Goal: Task Accomplishment & Management: Use online tool/utility

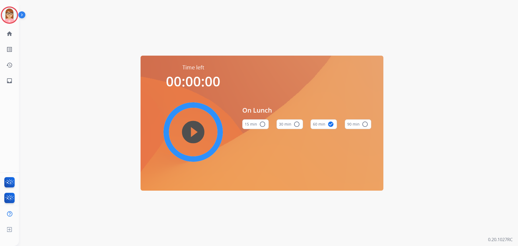
click at [126, 15] on div "Time left 00:00:00 play_circle_filled On Lunch 15 min radio_button_unchecked 30…" at bounding box center [262, 123] width 487 height 246
click at [72, 88] on div "Time left 00:00:00 play_circle_filled On Lunch 15 min radio_button_unchecked 30…" at bounding box center [262, 123] width 487 height 246
click at [12, 14] on img at bounding box center [9, 15] width 15 height 15
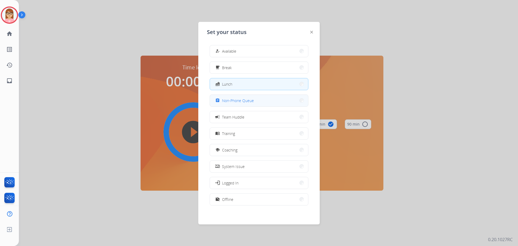
click at [272, 100] on button "assignment Non-Phone Queue" at bounding box center [259, 101] width 98 height 12
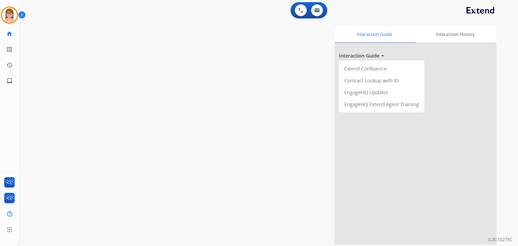
click at [271, 99] on div "Interaction Guide Interaction History Interaction Guide arrow_drop_up Extend Co…" at bounding box center [338, 135] width 318 height 219
click at [5, 15] on img at bounding box center [9, 15] width 15 height 15
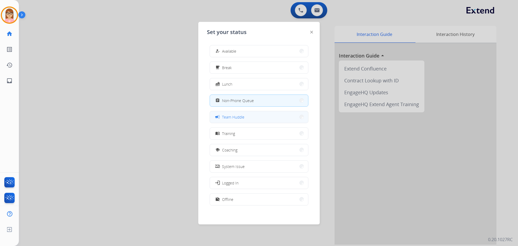
click at [268, 120] on button "campaign Team Huddle" at bounding box center [259, 117] width 98 height 12
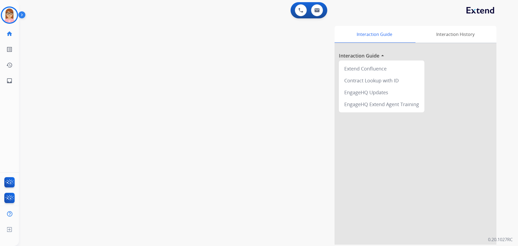
click at [217, 157] on div "Interaction Guide Interaction History Interaction Guide arrow_drop_up Extend Co…" at bounding box center [338, 135] width 318 height 219
